Goal: Information Seeking & Learning: Find specific page/section

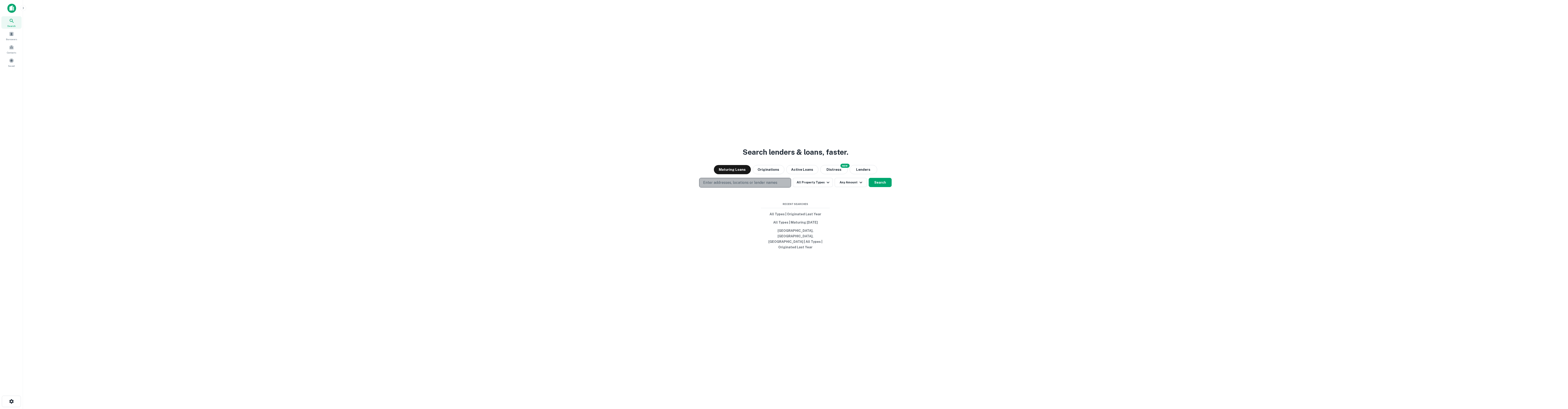
click at [728, 186] on p "Enter addresses, locations or lender names" at bounding box center [740, 183] width 74 height 5
type input "******"
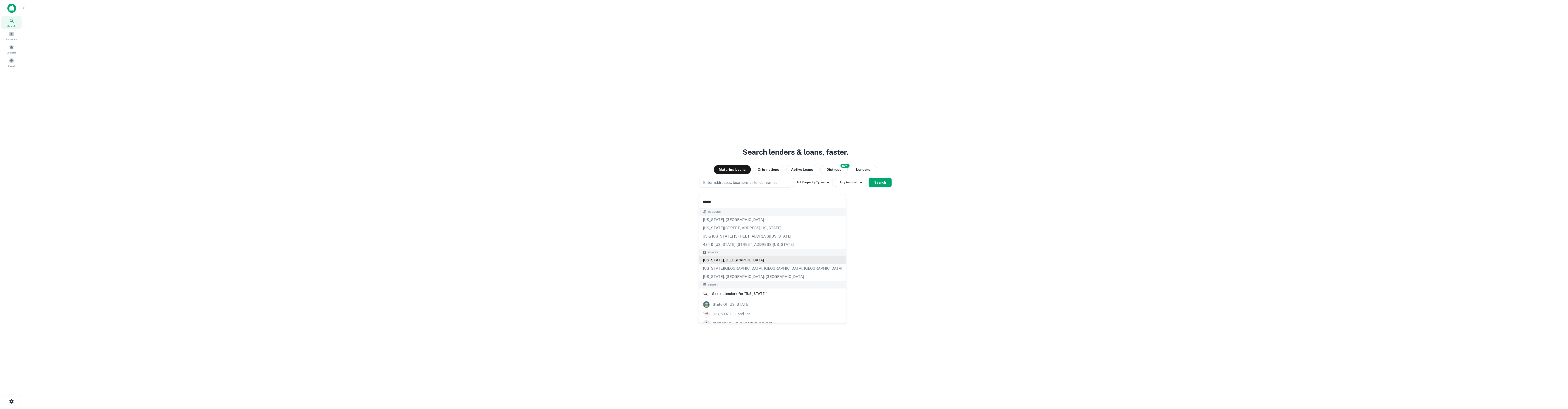
click at [747, 261] on div "[US_STATE], [GEOGRAPHIC_DATA]" at bounding box center [772, 260] width 147 height 9
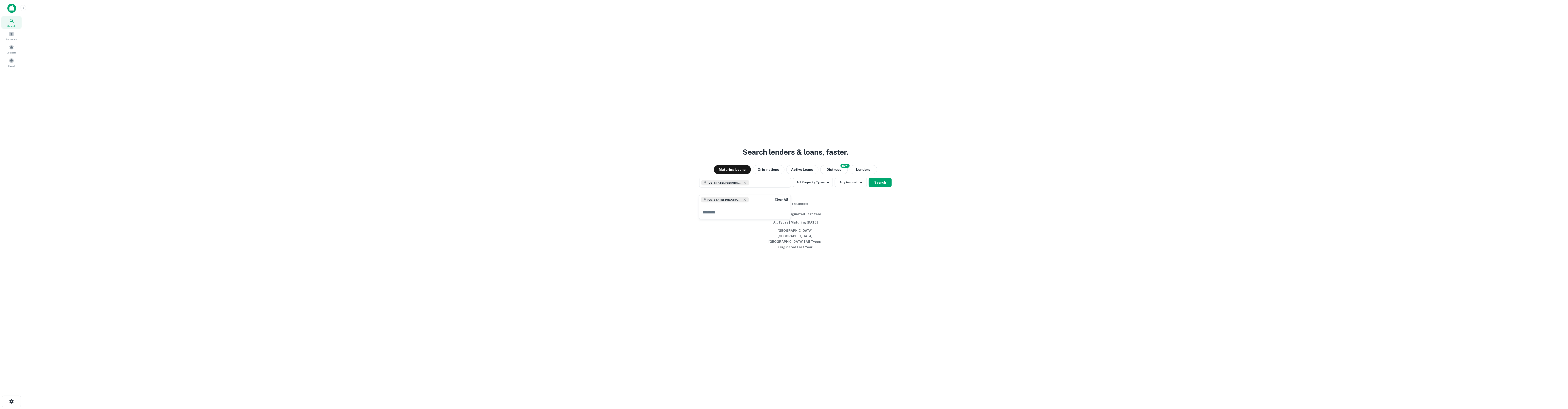
click at [903, 223] on div "Search lenders & loans, faster. Maturing Loans Originations Active Loans NEW Di…" at bounding box center [796, 215] width 1538 height 409
click at [825, 174] on button "Distress" at bounding box center [834, 169] width 27 height 9
click at [886, 185] on button "Search" at bounding box center [880, 182] width 23 height 9
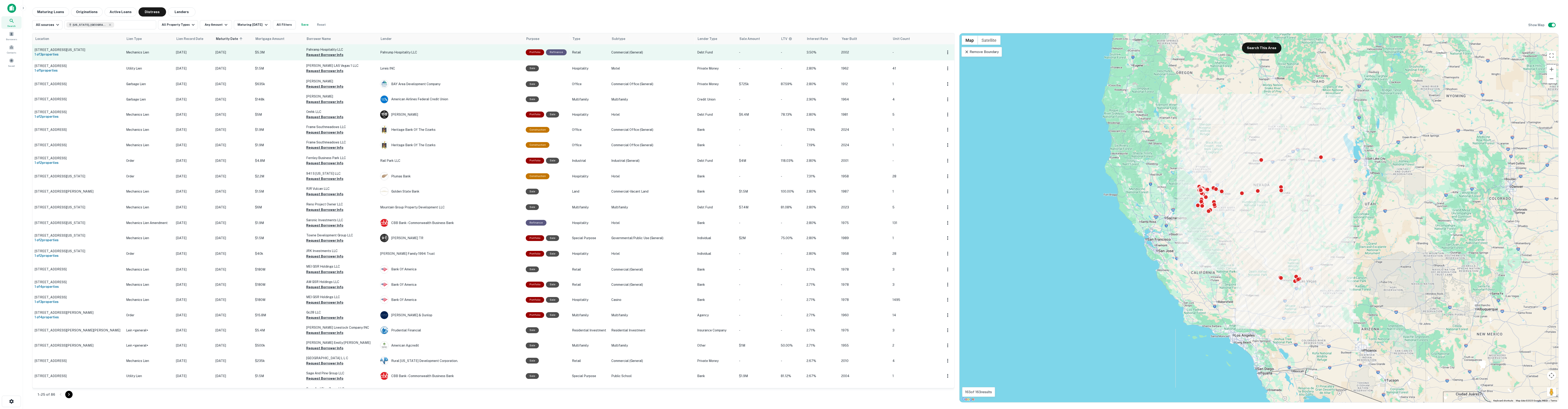
click at [156, 57] on td "Mechanics Lien" at bounding box center [149, 52] width 50 height 16
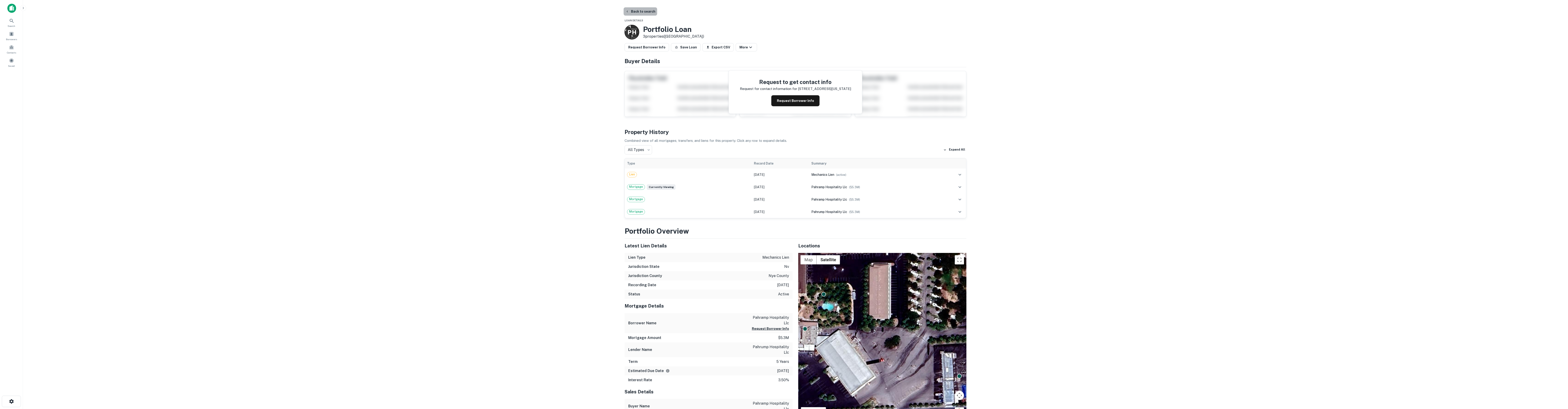
click at [641, 13] on button "Back to search" at bounding box center [640, 12] width 33 height 9
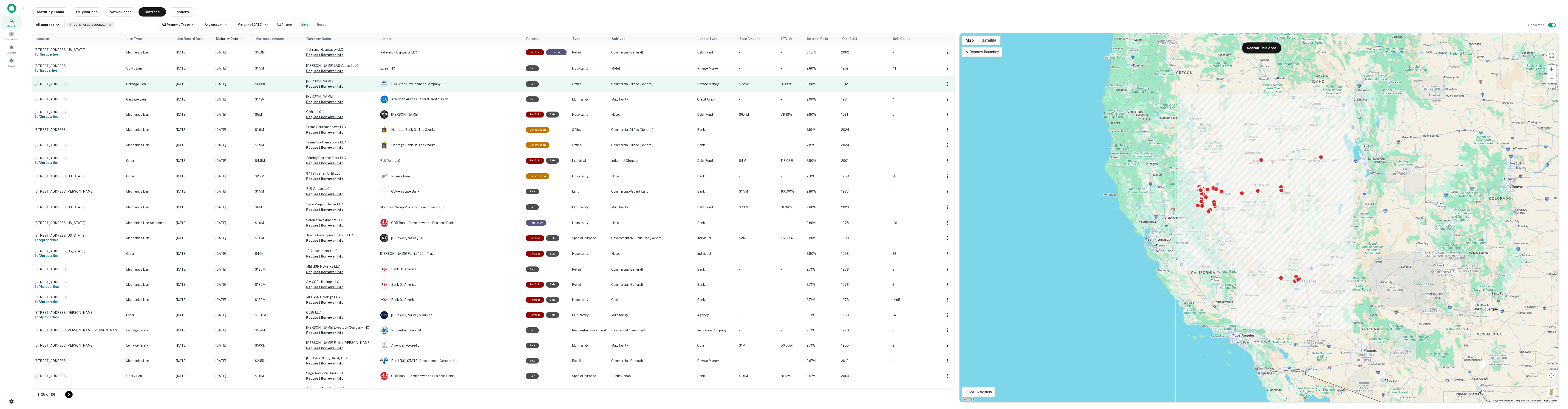
click at [139, 88] on td "Garbage Lien" at bounding box center [149, 84] width 50 height 15
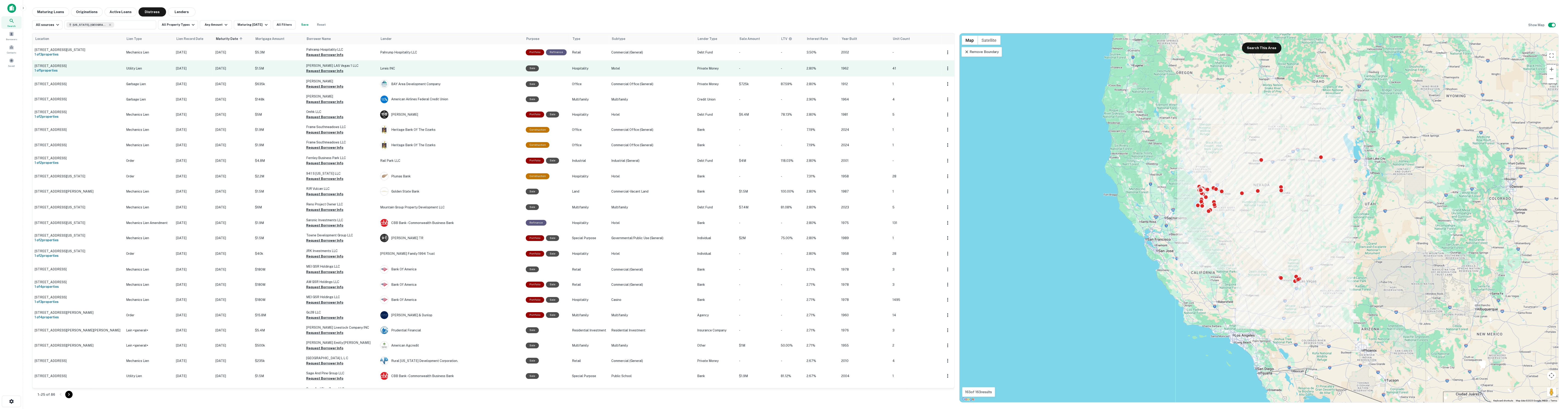
click at [154, 71] on p "Utility Lien" at bounding box center [149, 68] width 46 height 5
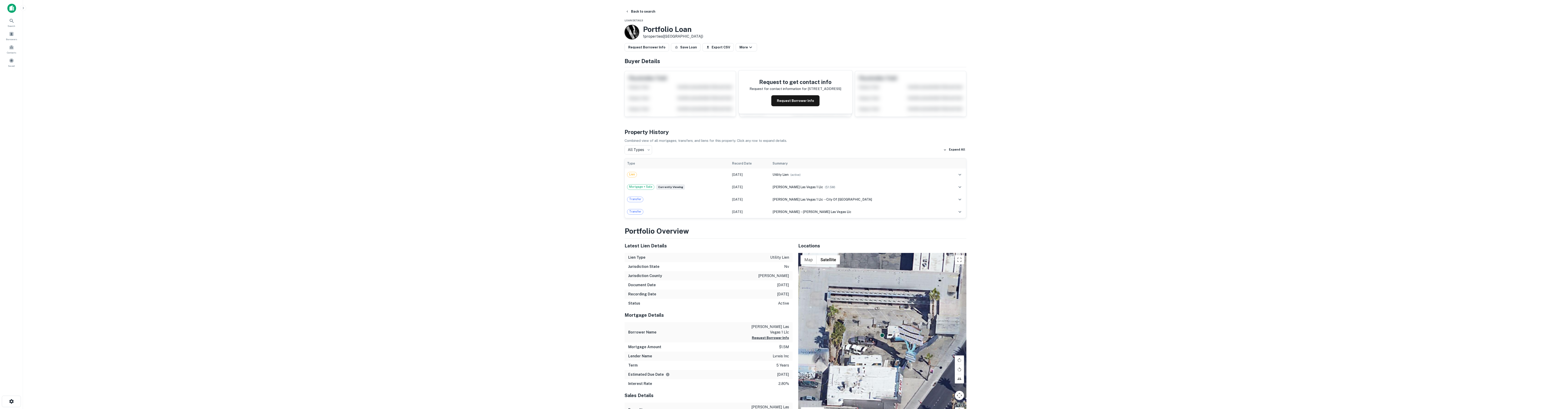
click at [582, 19] on main "Back to search Loan Details L I Portfolio Loan 1 properties ([GEOGRAPHIC_DATA])…" at bounding box center [796, 204] width 1545 height 409
click at [645, 13] on button "Back to search" at bounding box center [640, 12] width 33 height 9
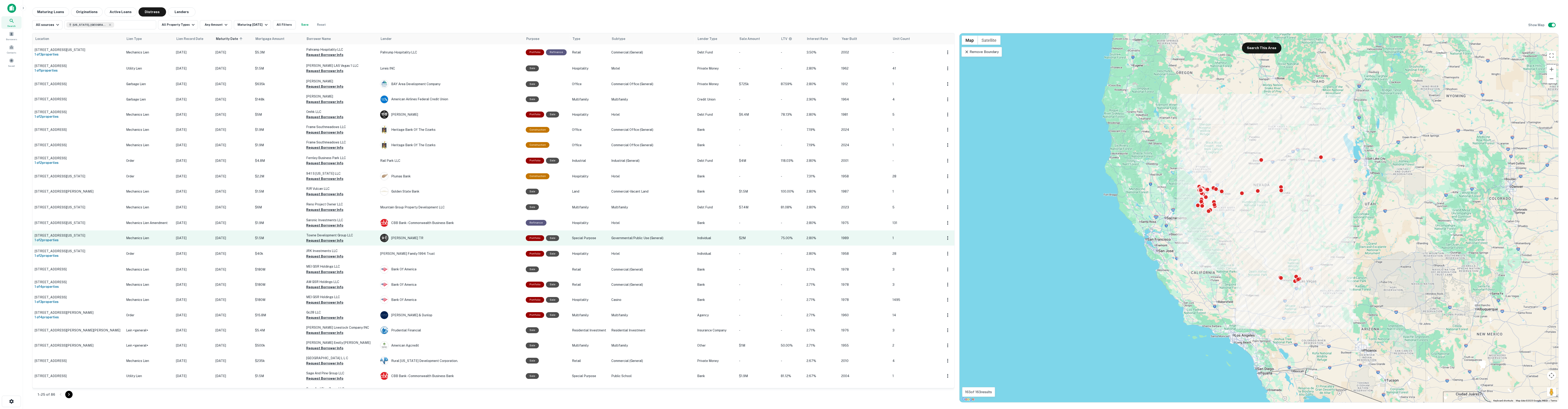
click at [158, 239] on p "Mechanics Lien" at bounding box center [149, 238] width 46 height 5
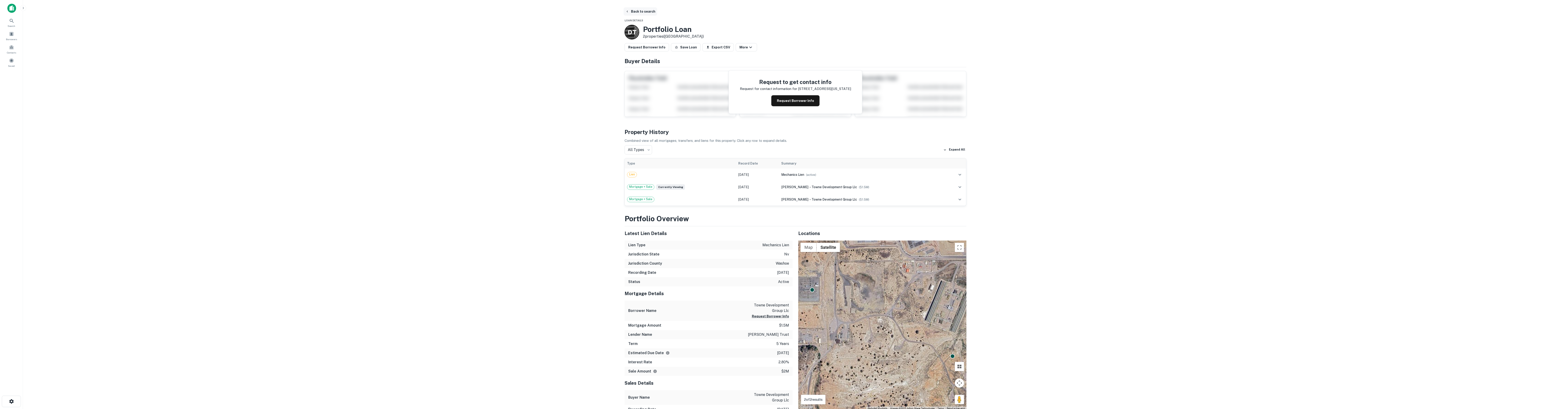
click at [631, 12] on button "Back to search" at bounding box center [640, 12] width 33 height 9
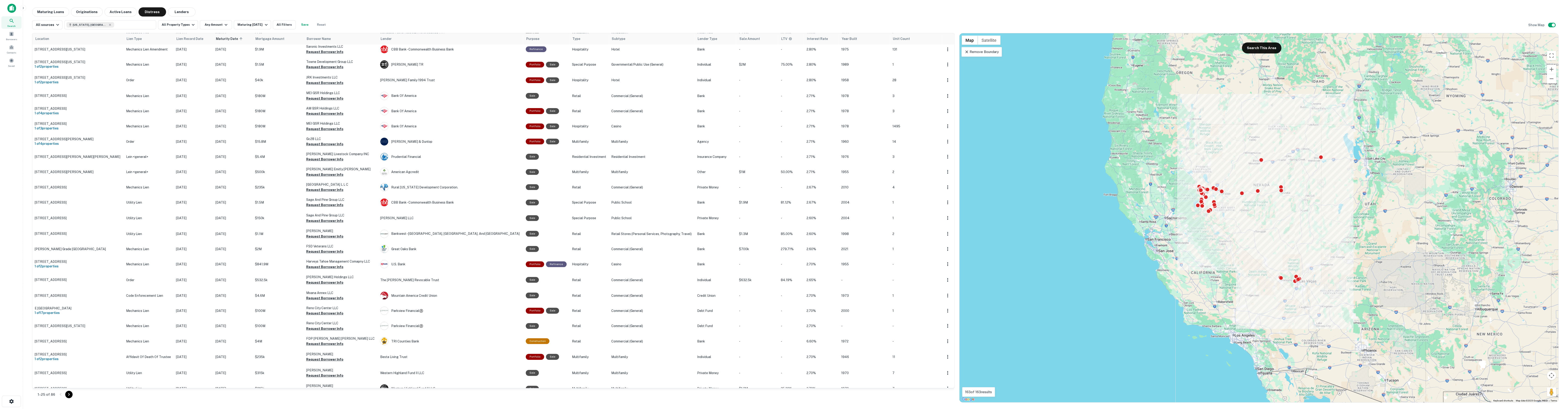
scroll to position [237, 0]
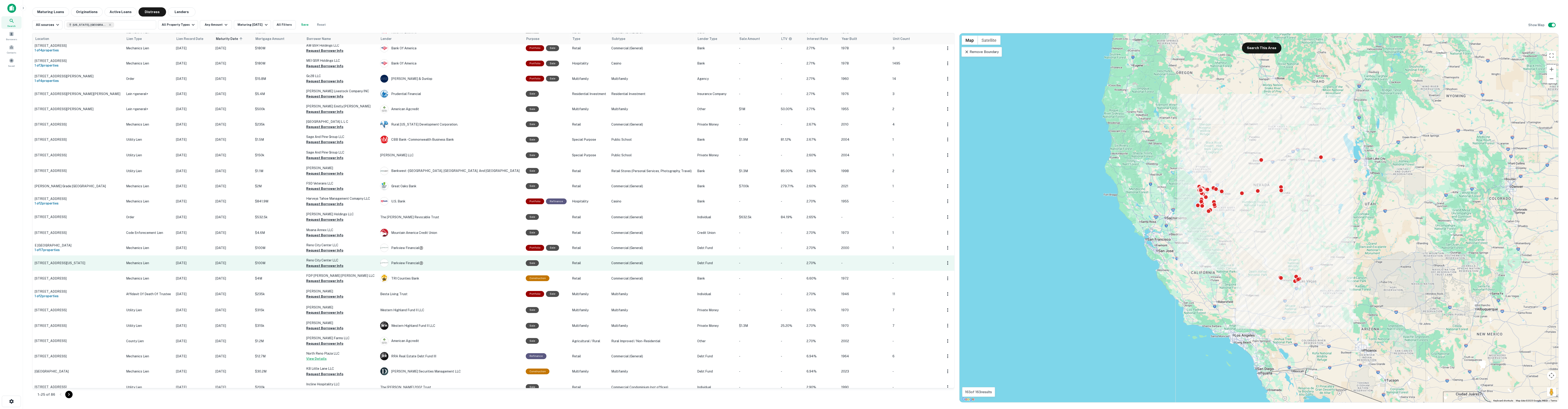
click at [133, 261] on p "Mechanics Lien" at bounding box center [149, 263] width 46 height 5
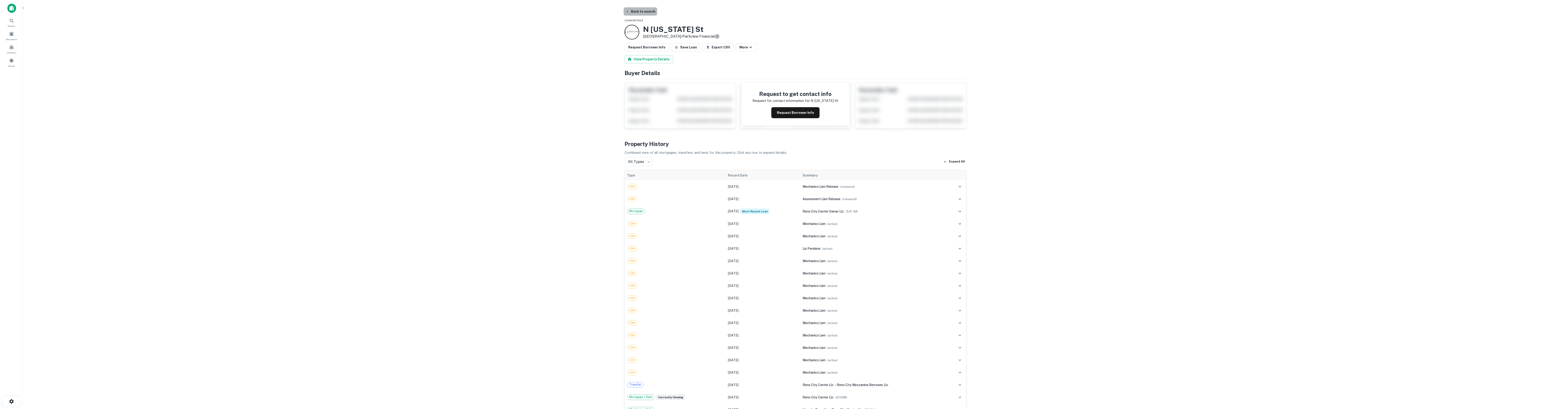
click at [647, 12] on button "Back to search" at bounding box center [640, 12] width 33 height 9
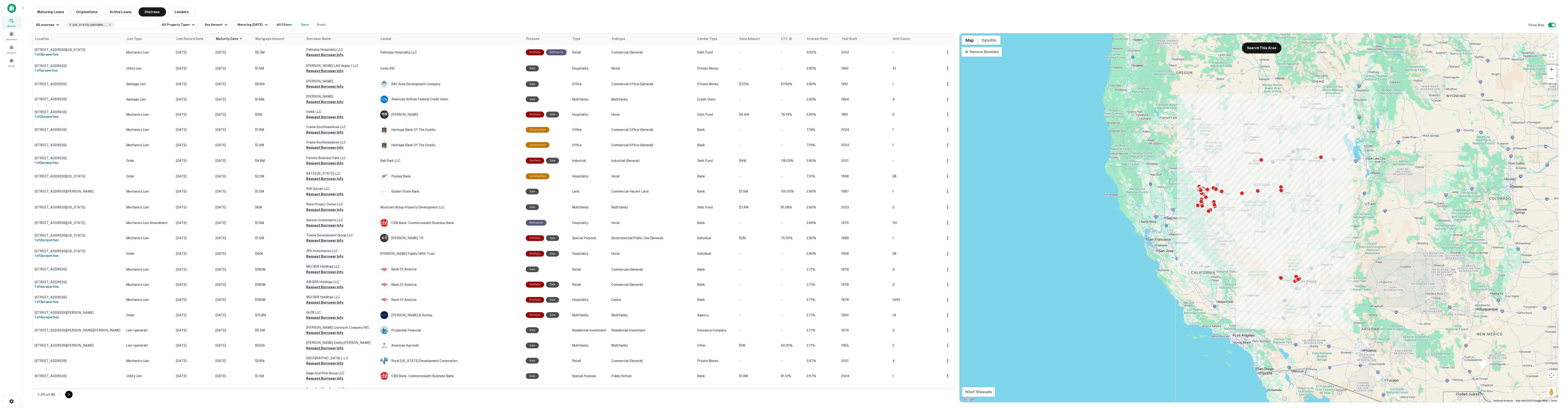
drag, startPoint x: 1524, startPoint y: 7, endPoint x: 1531, endPoint y: 2, distance: 8.6
click at [1524, 7] on main "Maturing Loans Originations Active Loans Distress Lenders All sources [US_STATE…" at bounding box center [796, 204] width 1545 height 409
